Goal: Information Seeking & Learning: Learn about a topic

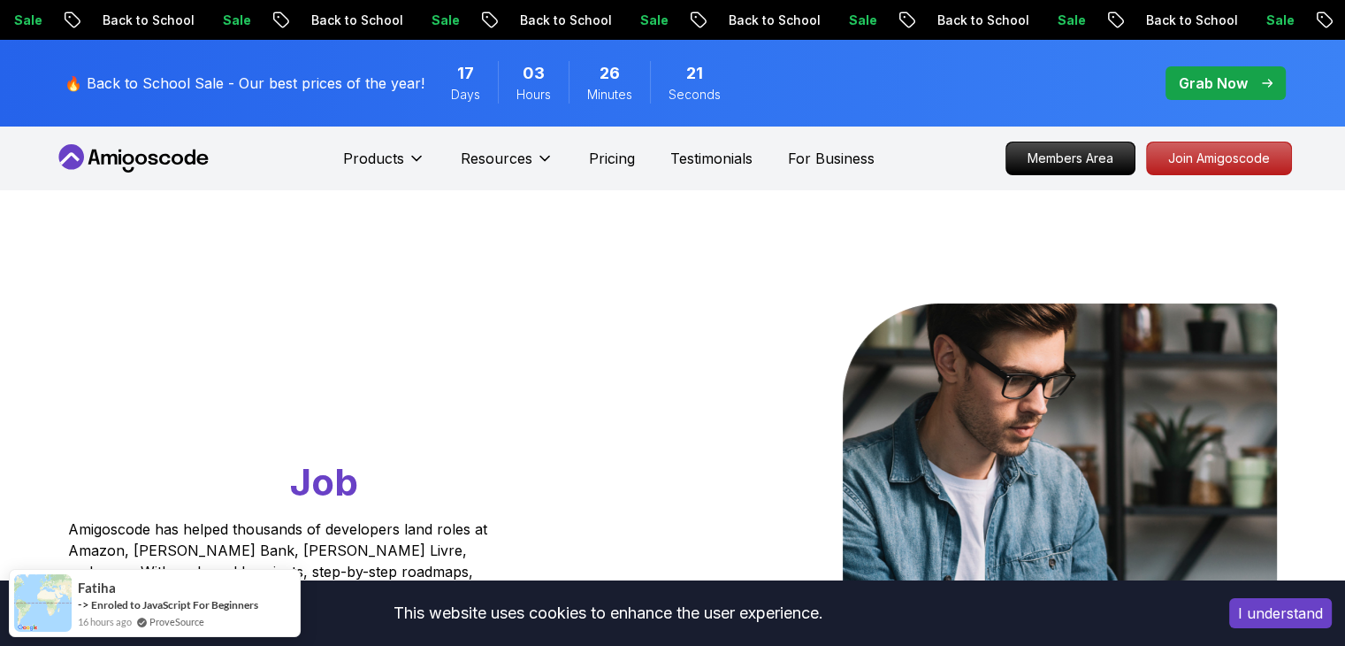
click at [170, 160] on icon at bounding box center [133, 158] width 159 height 28
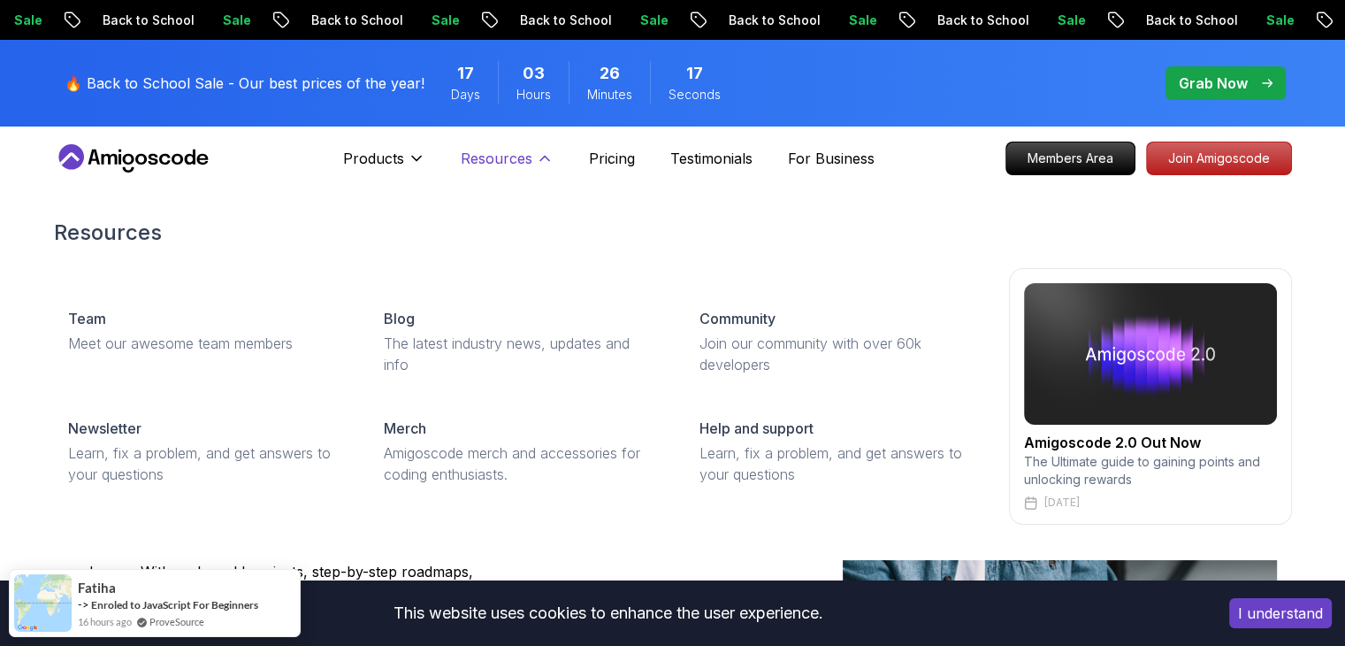
click at [509, 160] on p "Resources" at bounding box center [497, 158] width 72 height 21
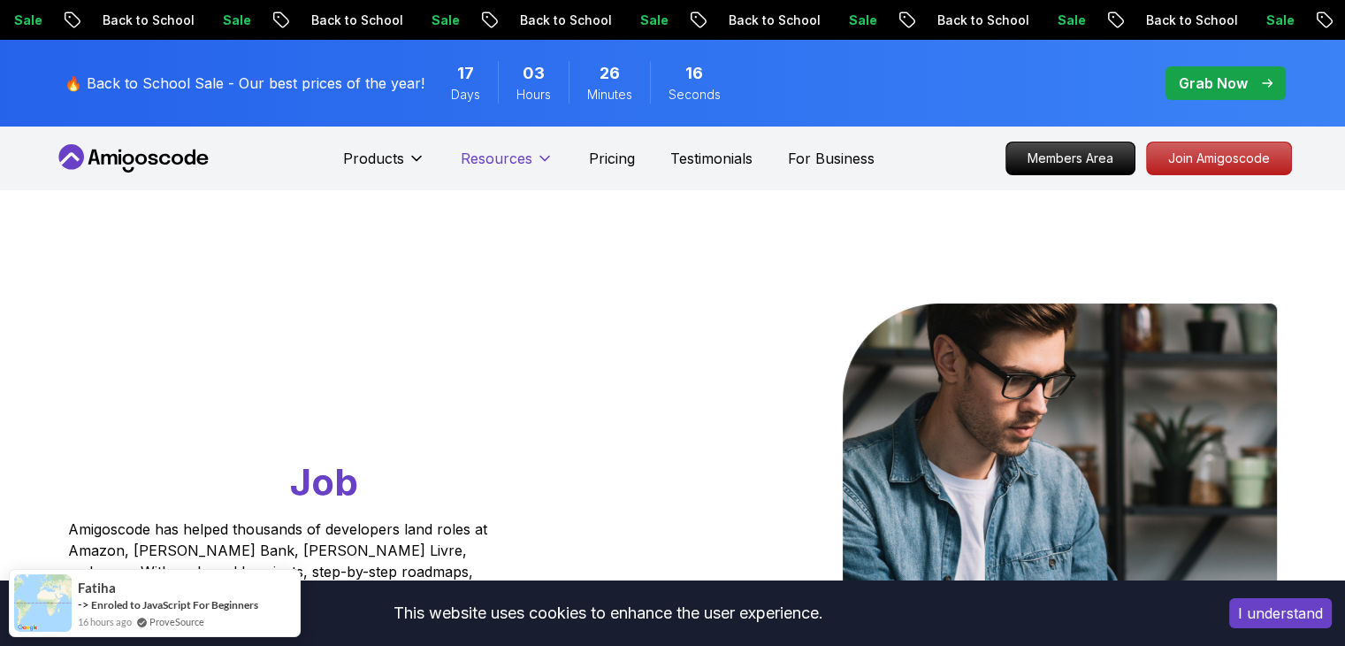
click at [509, 160] on p "Resources" at bounding box center [497, 158] width 72 height 21
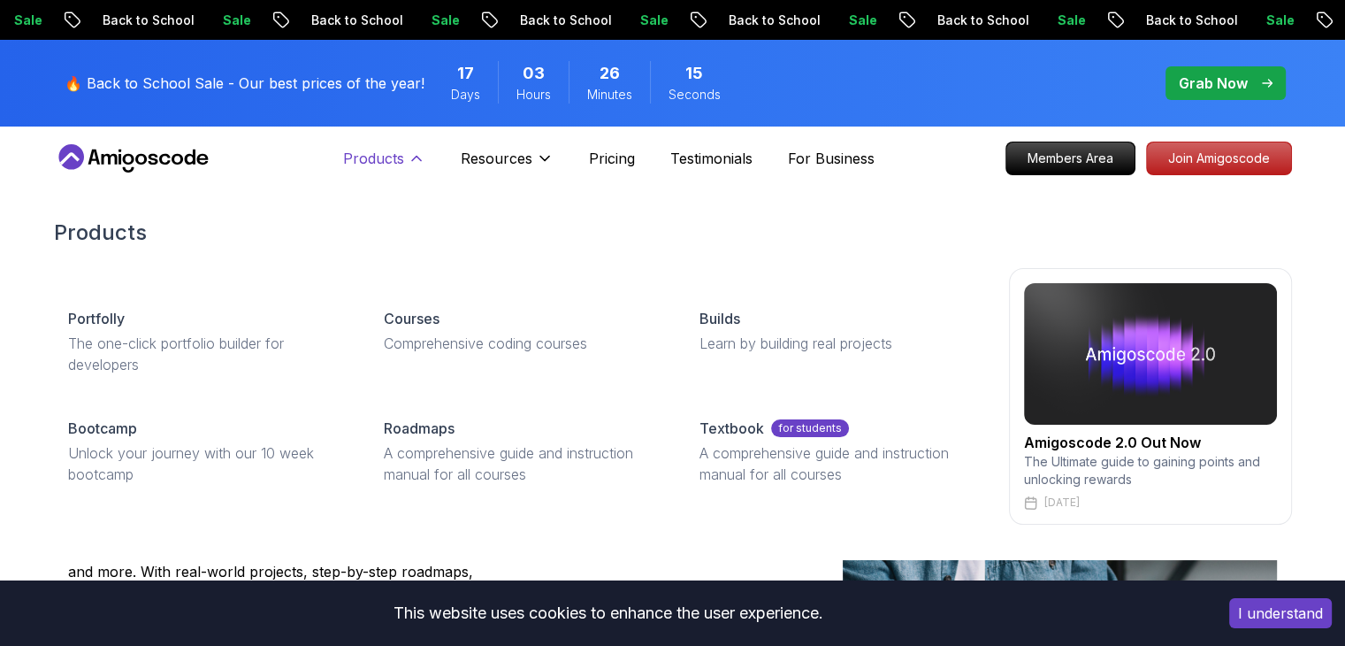
click at [403, 159] on p "Products" at bounding box center [373, 158] width 61 height 21
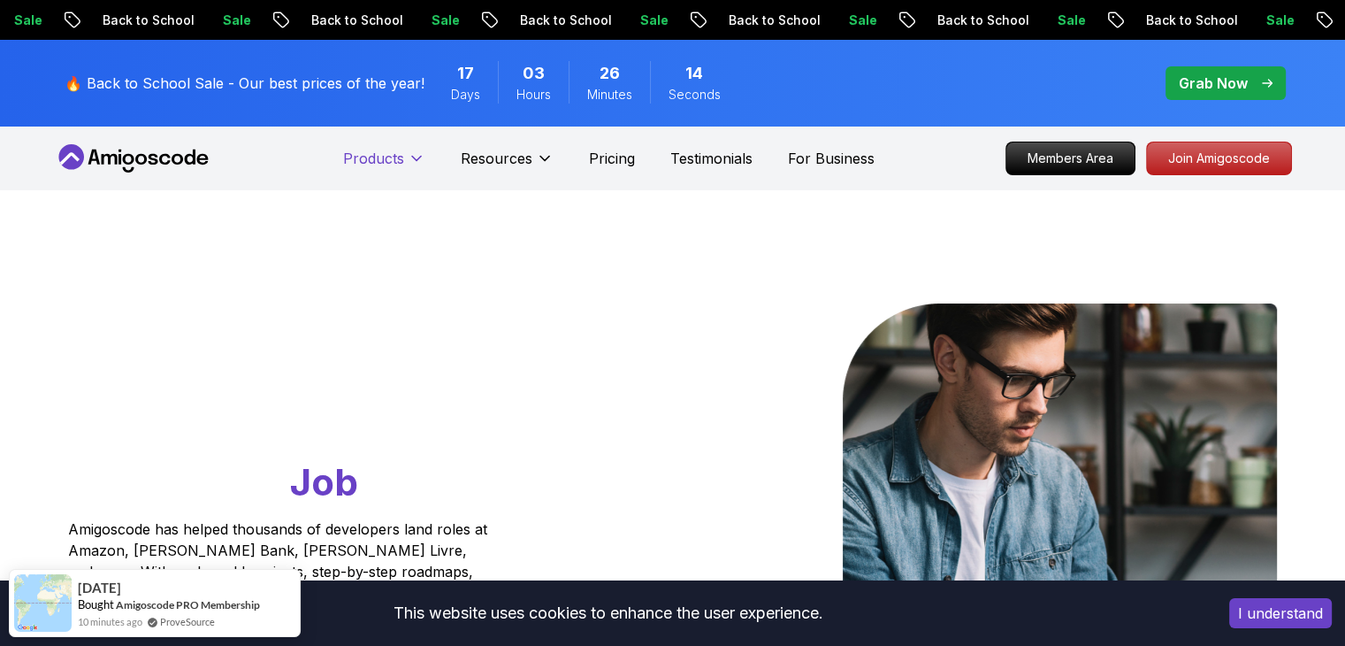
click at [397, 159] on p "Products" at bounding box center [373, 158] width 61 height 21
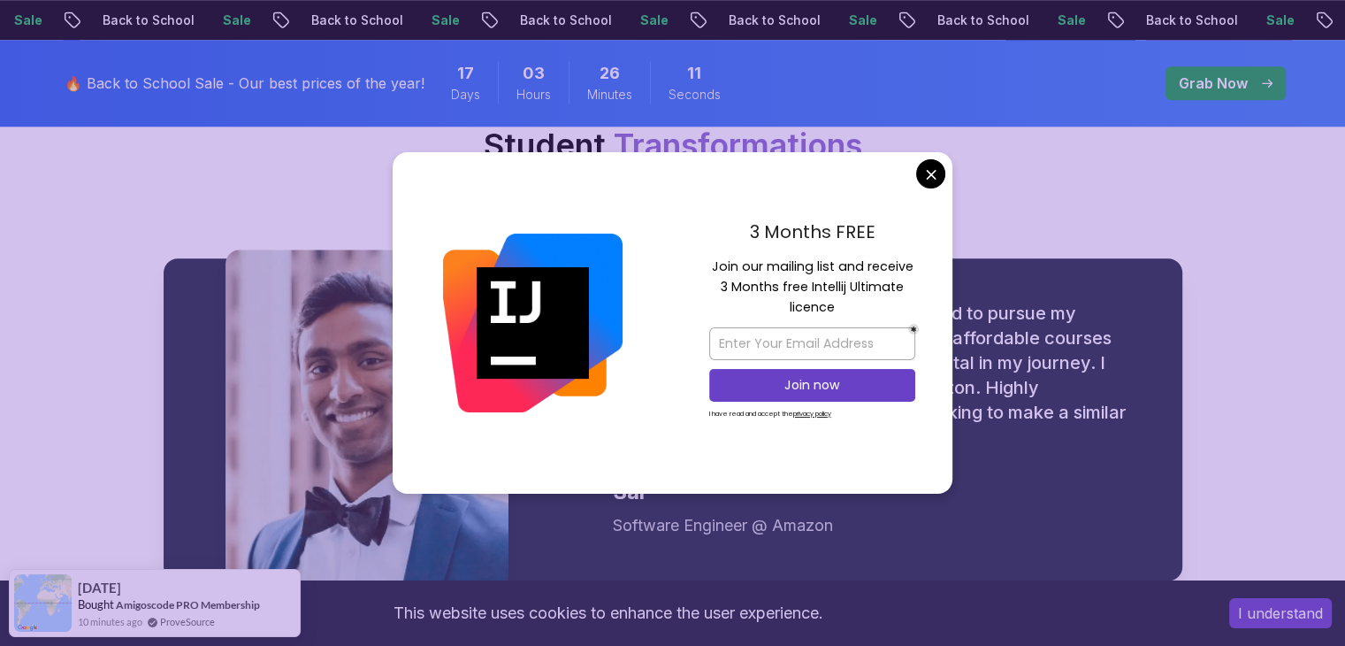
scroll to position [2193, 0]
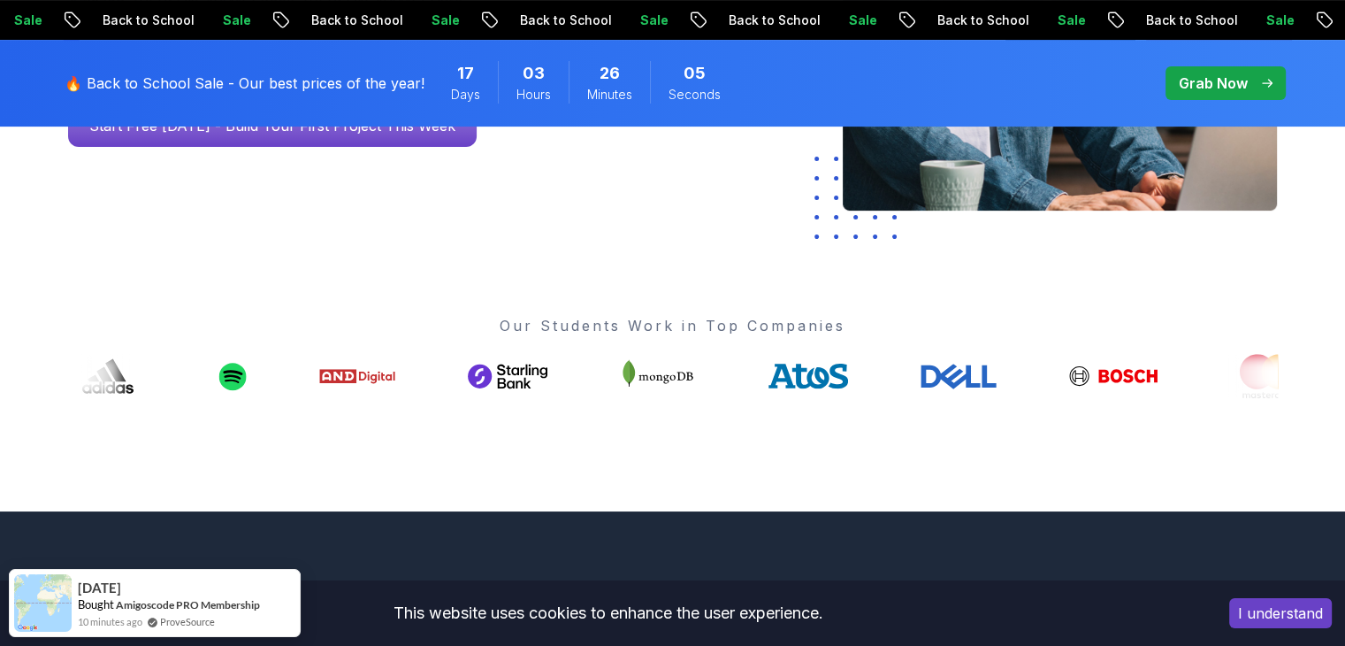
scroll to position [0, 0]
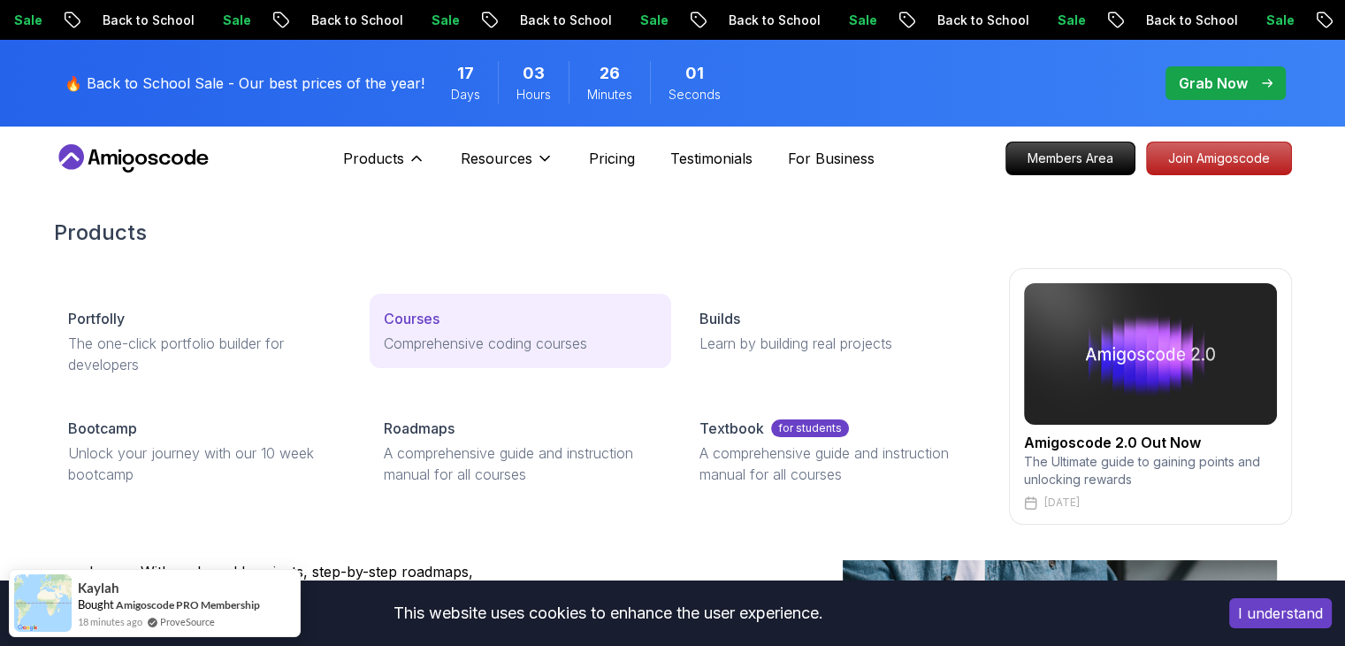
click at [434, 325] on p "Courses" at bounding box center [412, 318] width 56 height 21
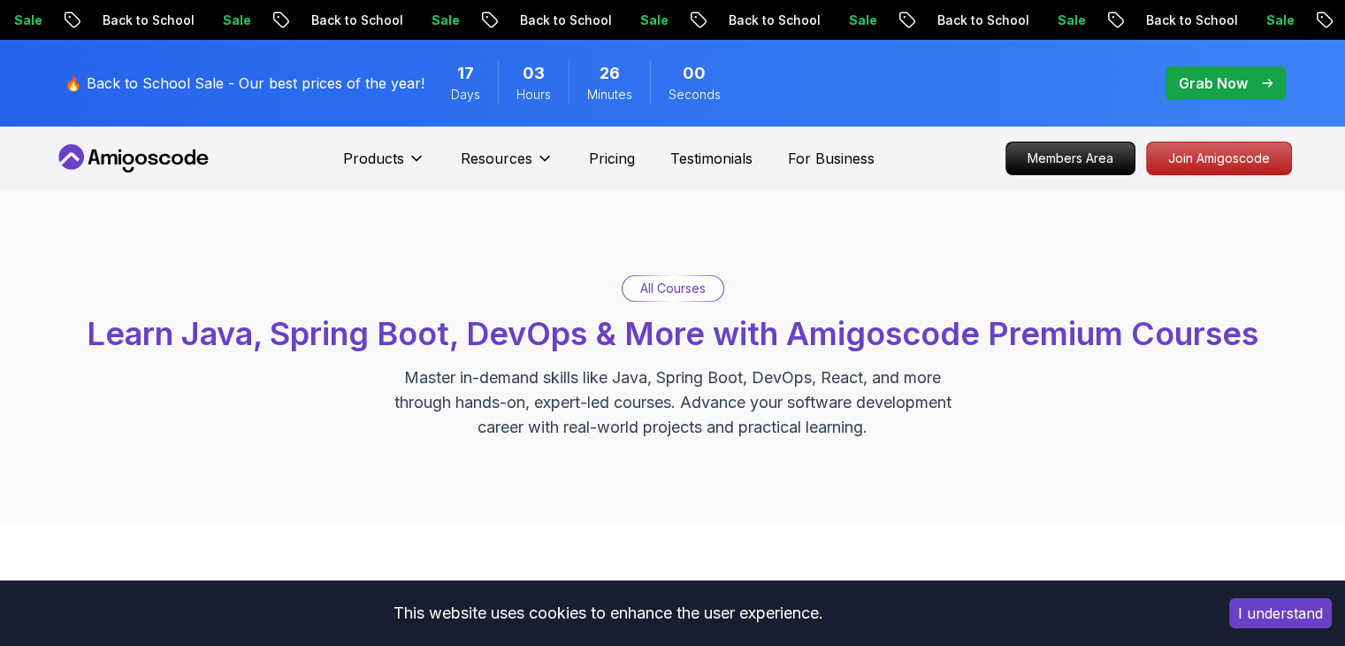
scroll to position [19, 0]
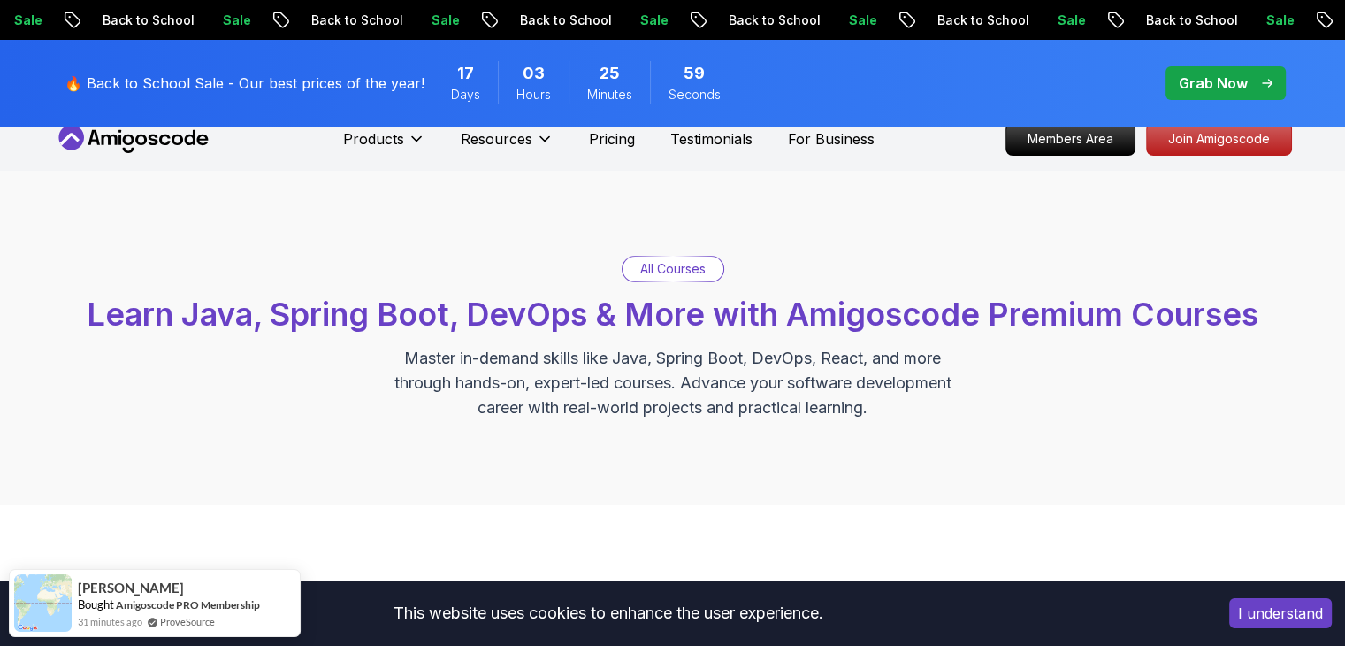
click at [663, 266] on p "All Courses" at bounding box center [672, 269] width 65 height 18
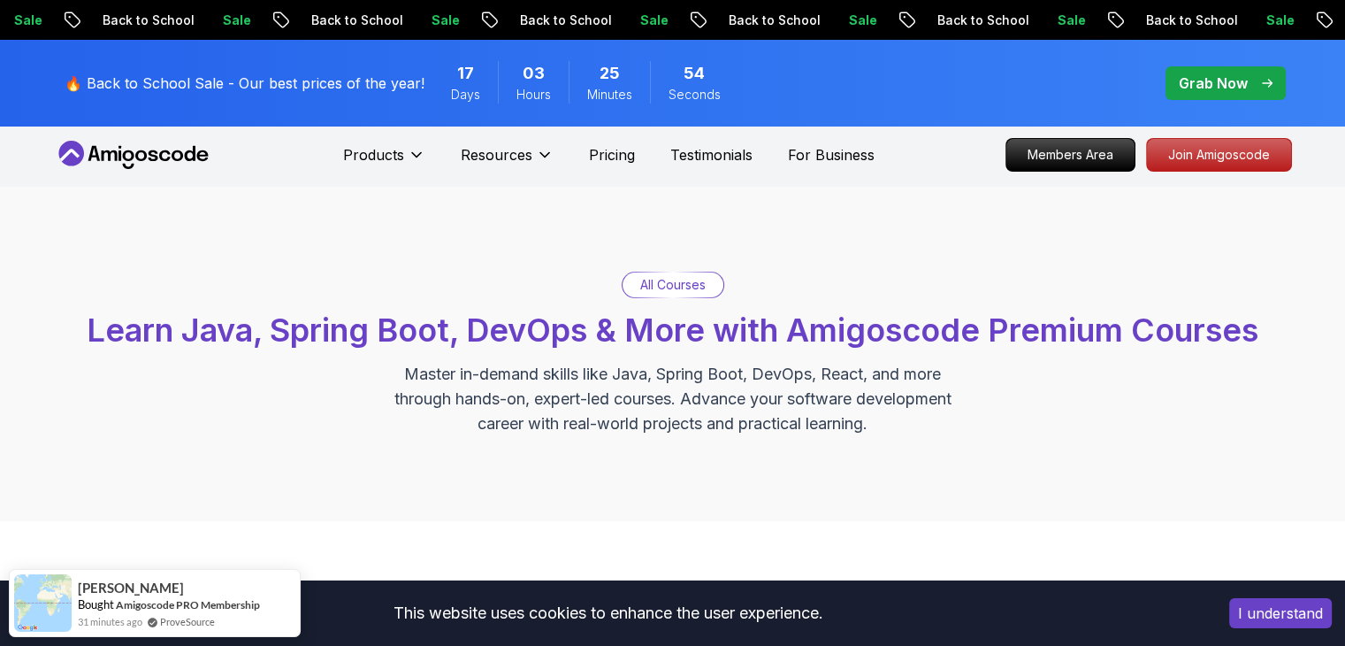
scroll to position [0, 0]
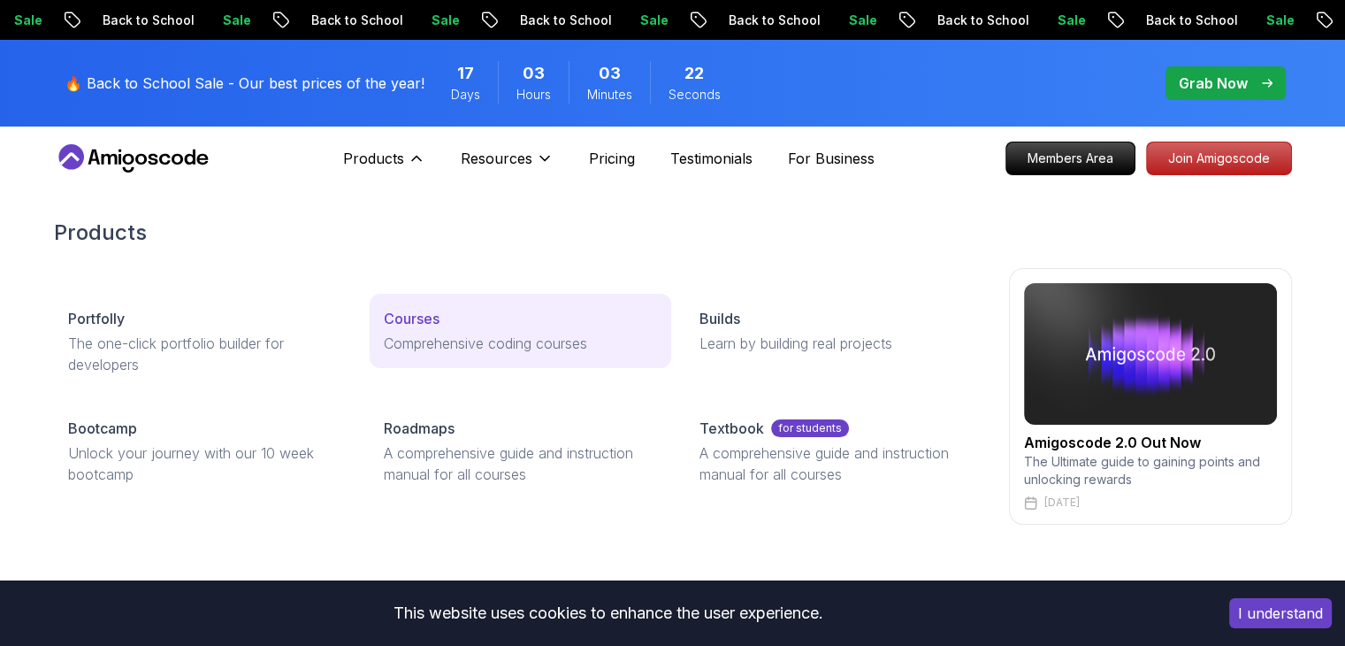
click at [432, 309] on p "Courses" at bounding box center [412, 318] width 56 height 21
